Goal: Information Seeking & Learning: Learn about a topic

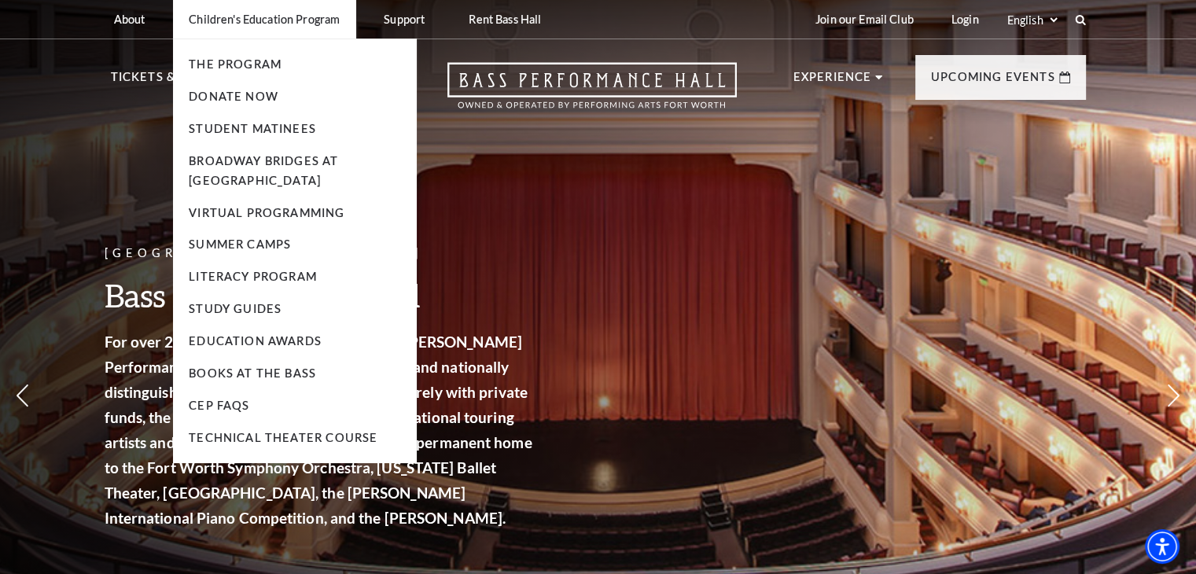
click at [252, 10] on li "Children's Education Program The Program Donate Now Student Matinees Broadway B…" at bounding box center [264, 19] width 183 height 39
drag, startPoint x: 239, startPoint y: 73, endPoint x: 241, endPoint y: 65, distance: 8.8
click at [241, 65] on li "The Program" at bounding box center [295, 65] width 212 height 20
click at [241, 65] on link "The Program" at bounding box center [235, 63] width 93 height 13
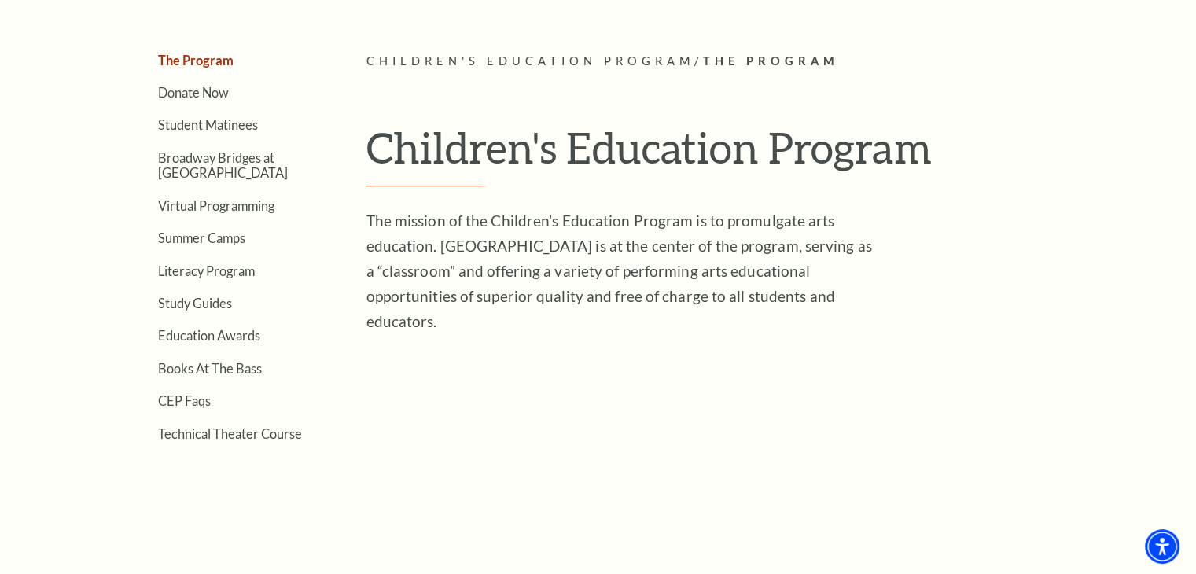
scroll to position [409, 0]
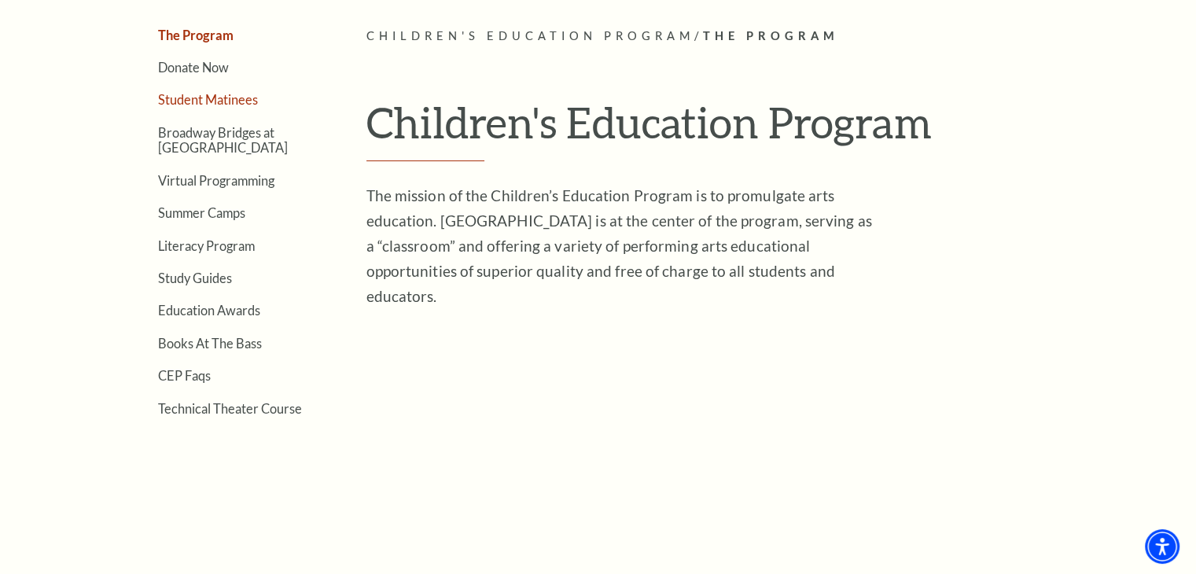
click at [179, 98] on link "Student Matinees" at bounding box center [208, 99] width 100 height 15
